Goal: Check status: Check status

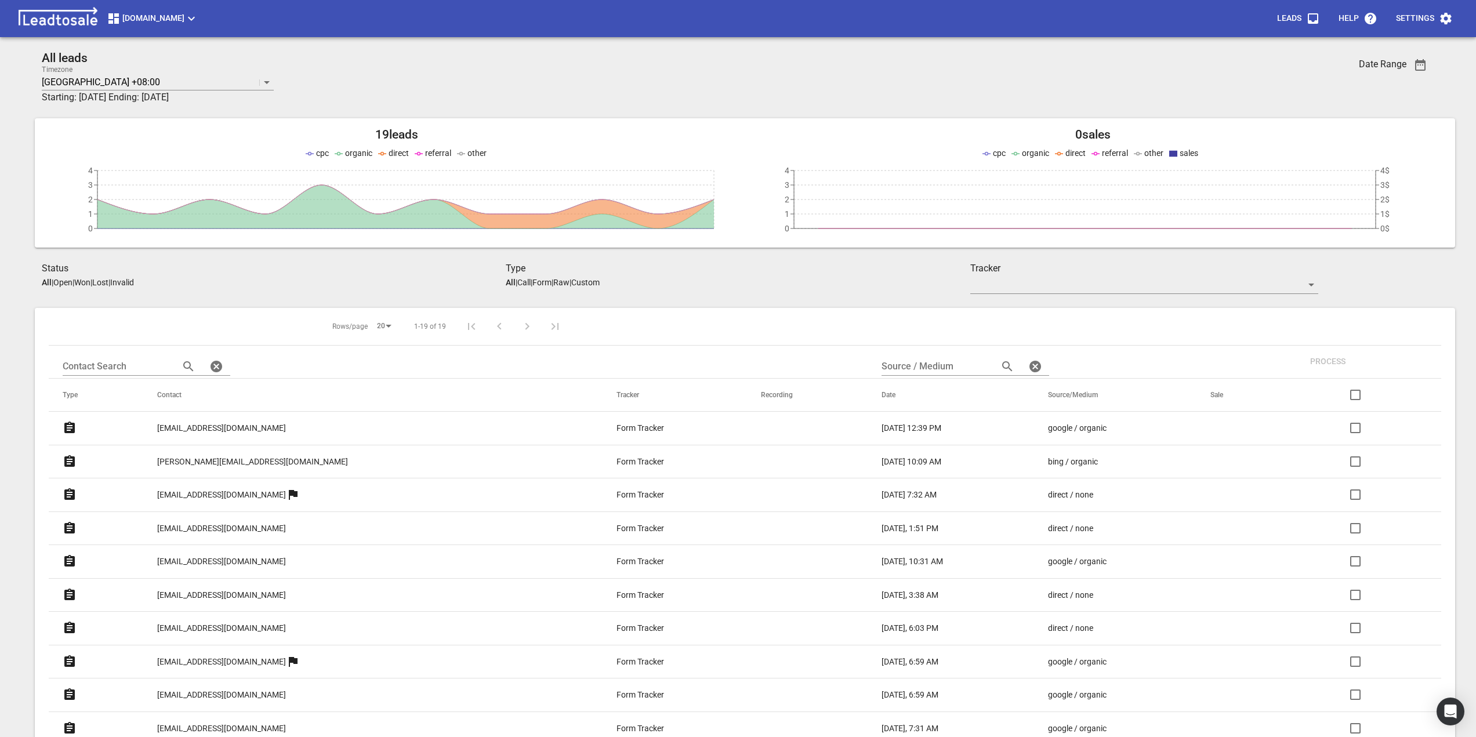
drag, startPoint x: 1434, startPoint y: 61, endPoint x: 1427, endPoint y: 61, distance: 7.0
click at [1104, 61] on div "All leads Timezone [GEOGRAPHIC_DATA] +08:00 Starting: [DATE] Ending: [DATE] Dat…" at bounding box center [738, 572] width 1420 height 1043
click at [1104, 64] on icon "button" at bounding box center [1420, 65] width 14 height 14
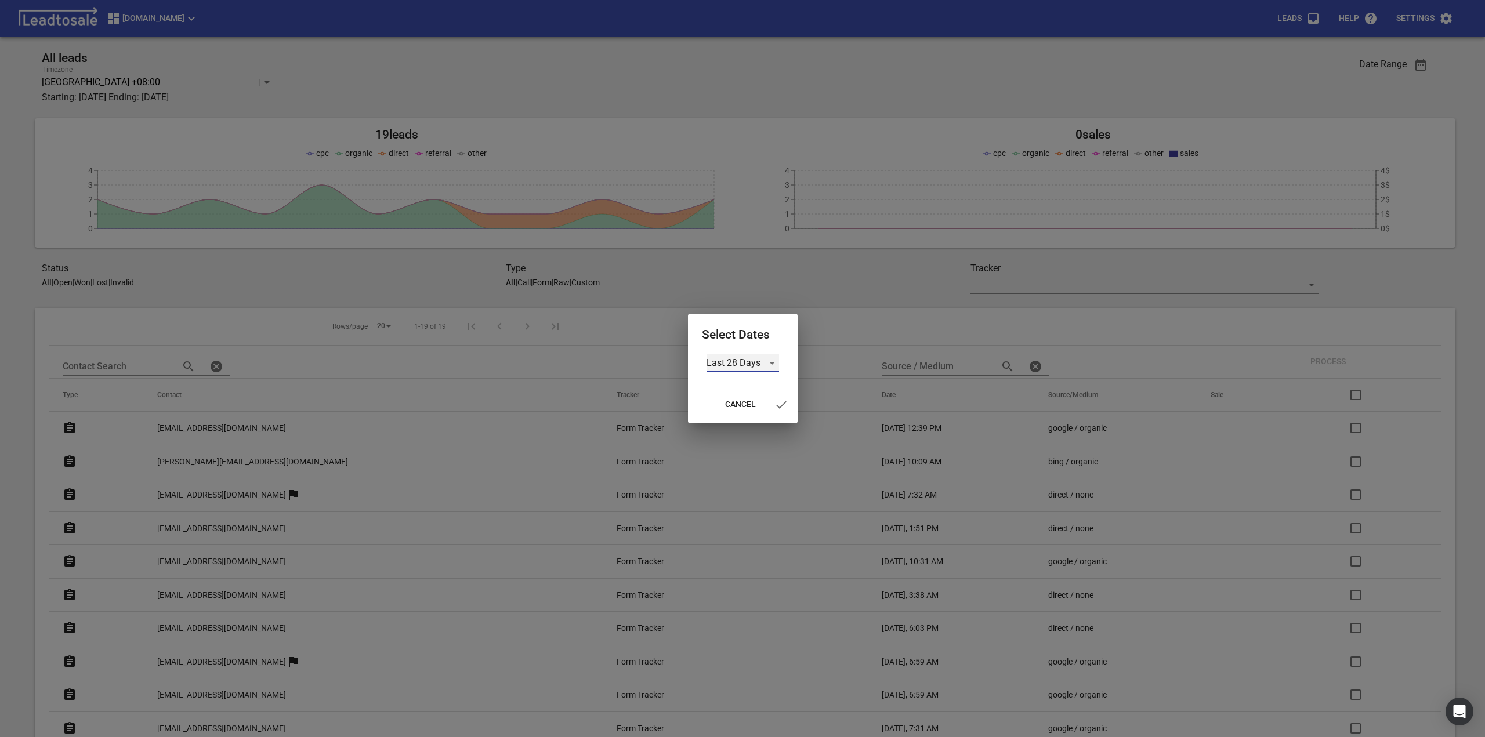
click at [762, 366] on div "Last 28 Days" at bounding box center [742, 363] width 72 height 19
click at [745, 452] on li "Custom" at bounding box center [742, 447] width 72 height 28
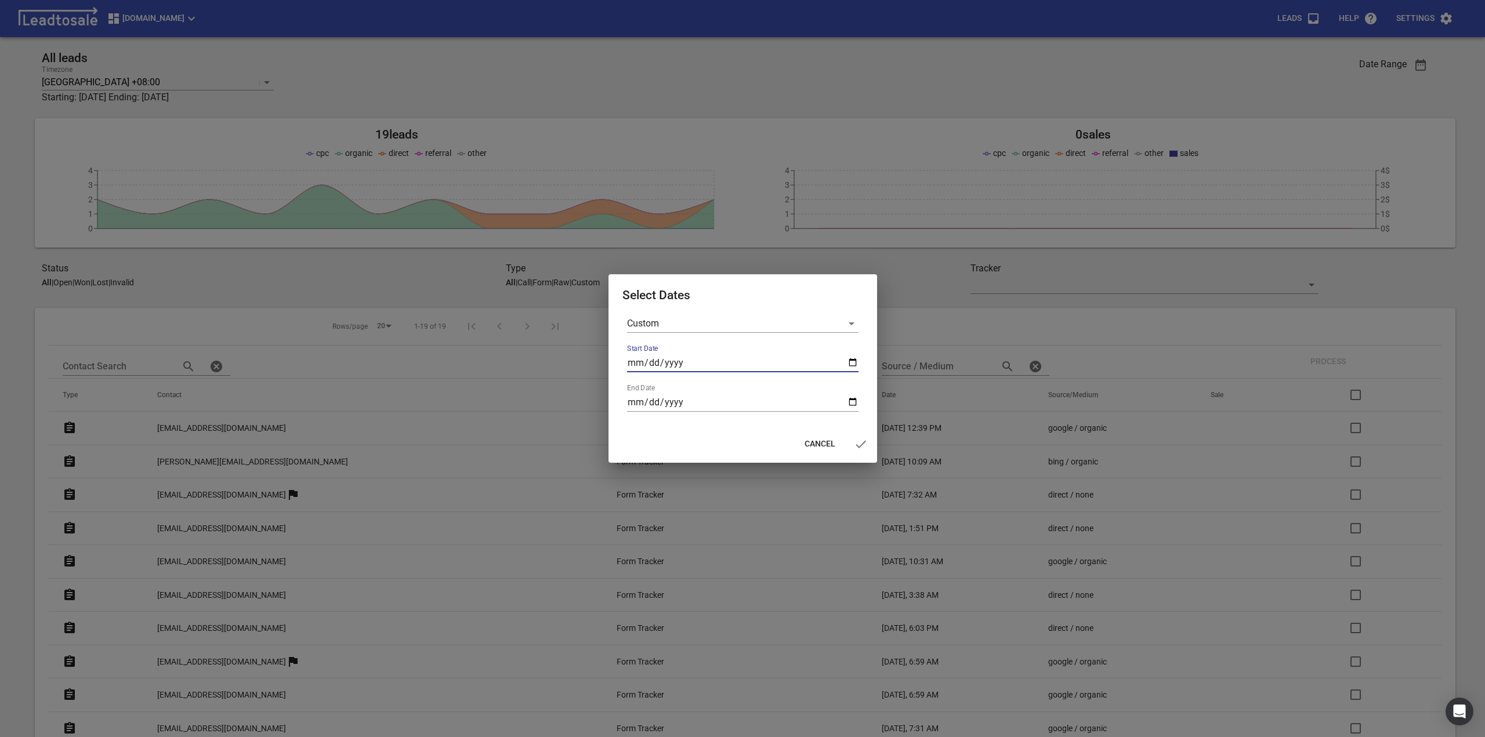
click at [840, 361] on input "Start Date" at bounding box center [742, 363] width 231 height 19
click at [848, 363] on input "Start Date" at bounding box center [742, 363] width 231 height 19
type input "[DATE]"
click at [855, 406] on input "End Date" at bounding box center [742, 402] width 231 height 19
type input "[DATE]"
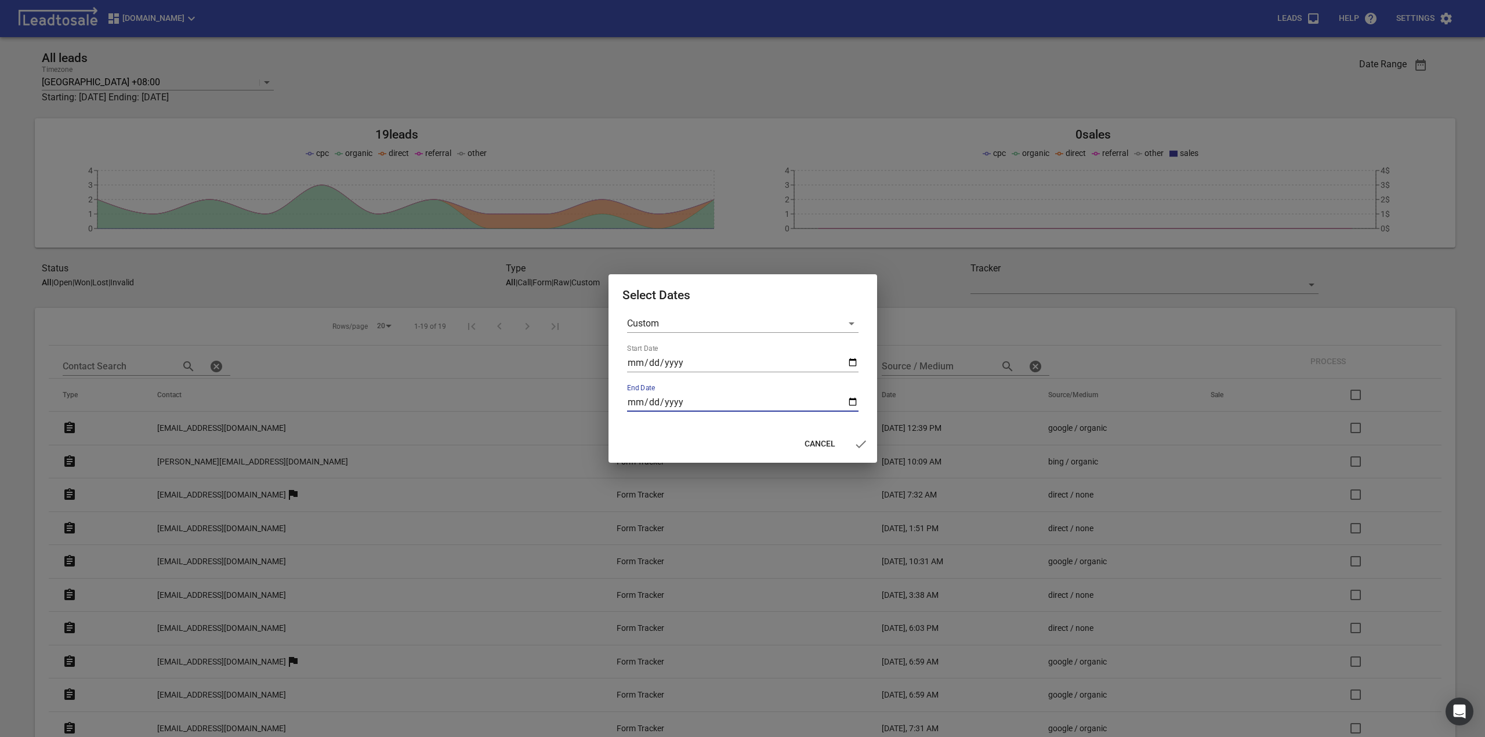
click at [851, 453] on button "button" at bounding box center [861, 444] width 28 height 28
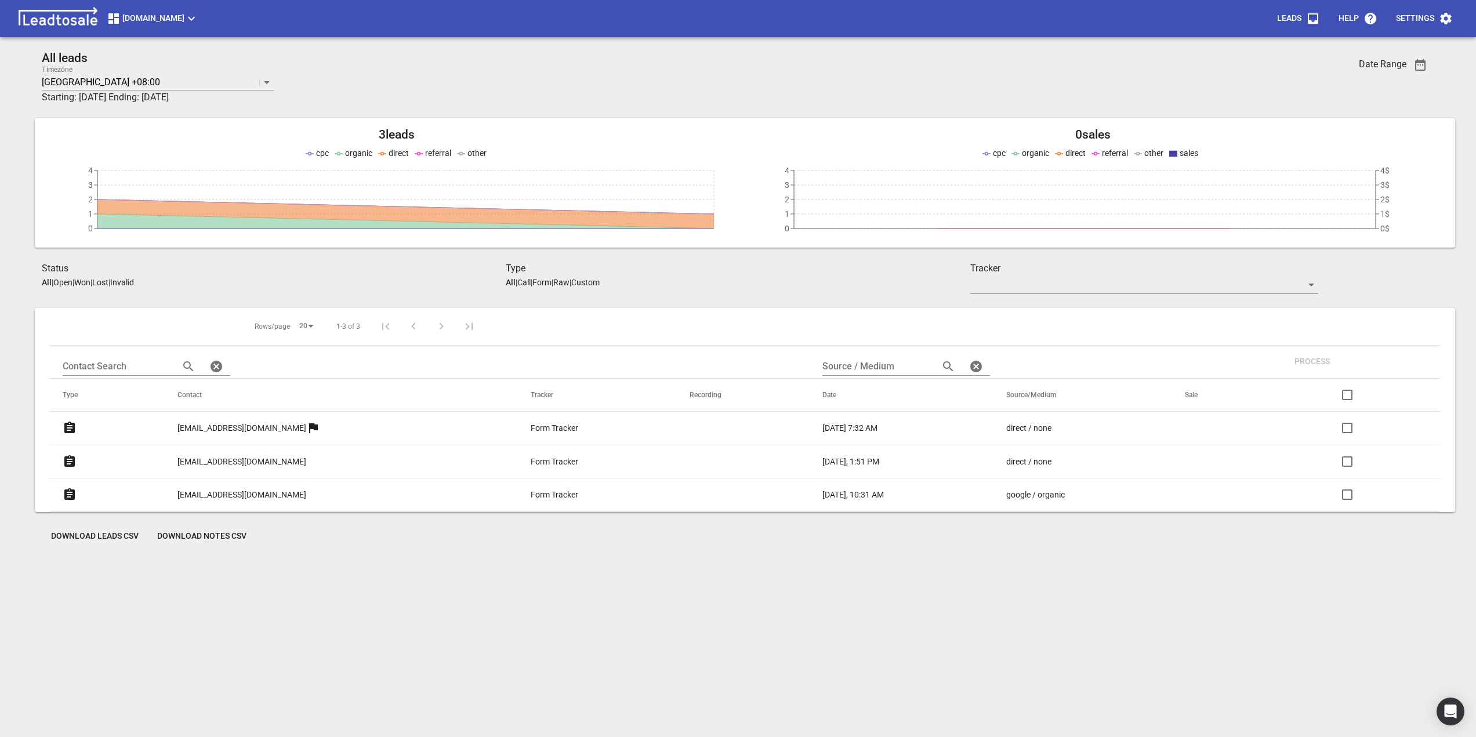
drag, startPoint x: 238, startPoint y: 459, endPoint x: 239, endPoint y: 483, distance: 23.8
